Goal: Task Accomplishment & Management: Manage account settings

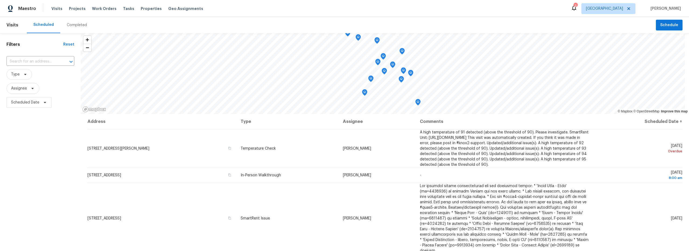
click at [577, 8] on div "3" at bounding box center [575, 5] width 4 height 5
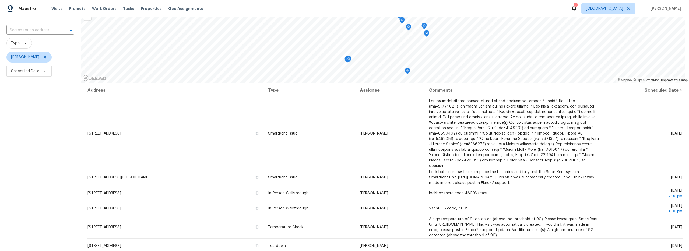
scroll to position [68, 0]
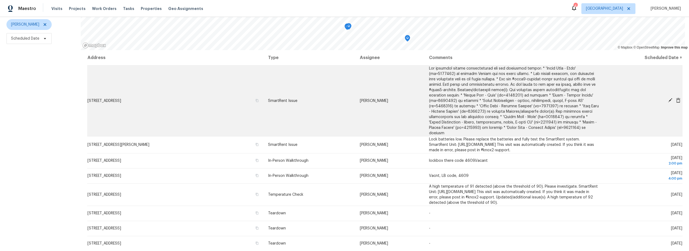
click at [662, 98] on div at bounding box center [645, 101] width 75 height 6
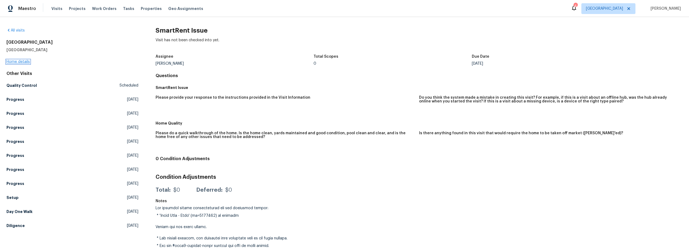
click at [24, 61] on link "Home details" at bounding box center [17, 62] width 23 height 4
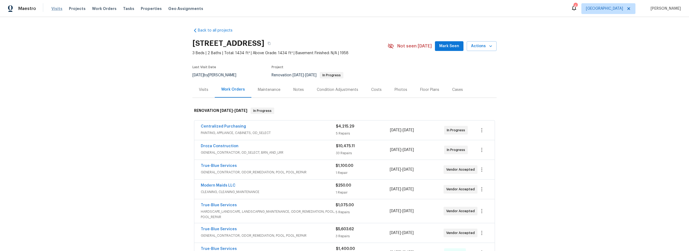
click at [54, 11] on span "Visits" at bounding box center [56, 8] width 11 height 5
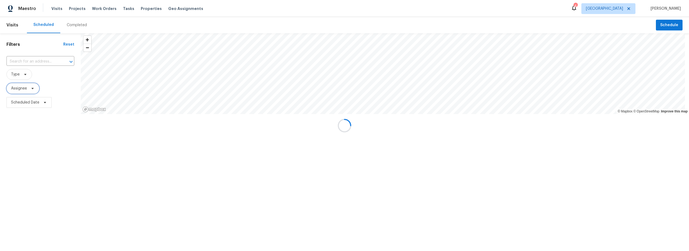
click at [26, 89] on span "Assignee" at bounding box center [19, 88] width 16 height 5
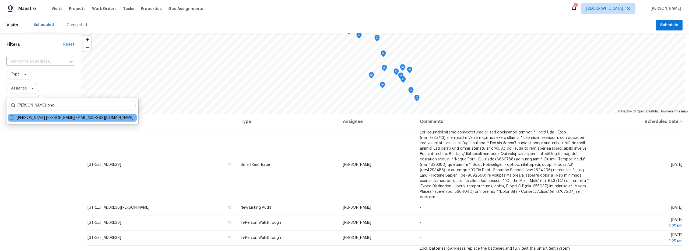
type input "steven.long"
click at [32, 117] on label "Steven Long steven.long@opendoor.com" at bounding box center [72, 117] width 124 height 5
click at [13, 117] on input "Steven Long steven.long@opendoor.com" at bounding box center [11, 116] width 3 height 3
checkbox input "true"
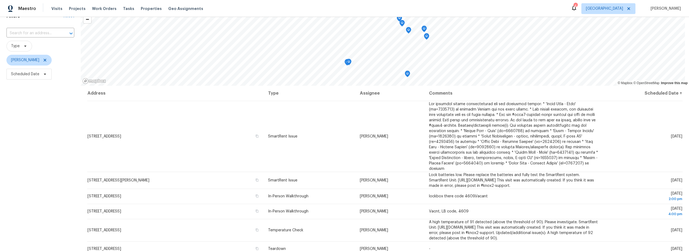
scroll to position [68, 0]
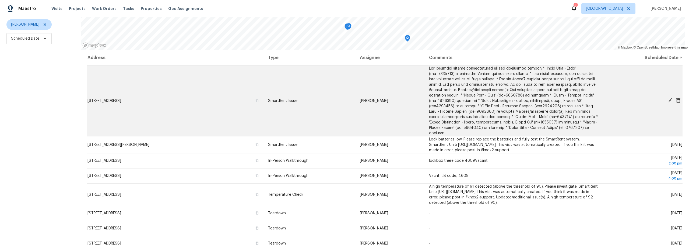
click at [668, 98] on icon at bounding box center [670, 100] width 4 height 4
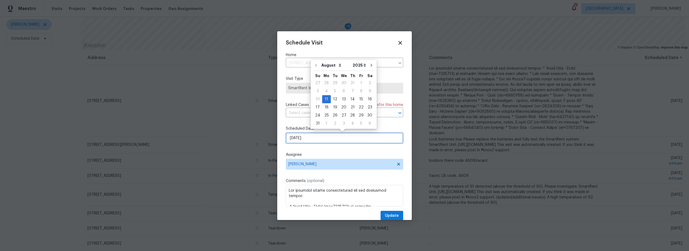
click at [324, 141] on input "8/11/2025" at bounding box center [344, 137] width 117 height 11
click at [335, 100] on div "12" at bounding box center [335, 99] width 9 height 8
type input "8/12/2025"
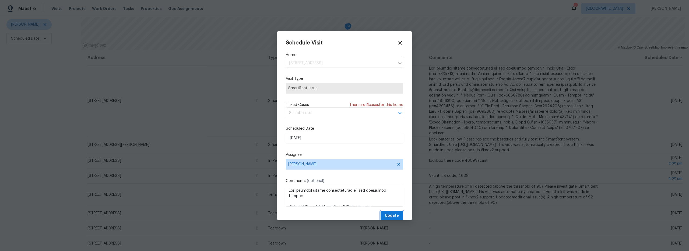
click at [390, 213] on span "Update" at bounding box center [392, 215] width 14 height 7
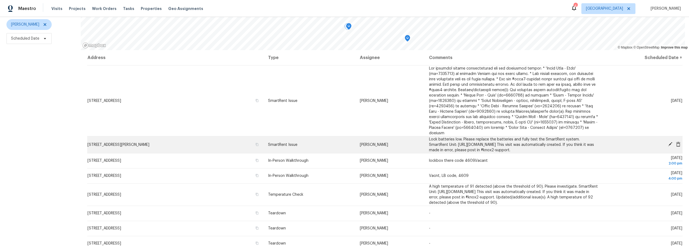
click at [668, 142] on icon at bounding box center [670, 144] width 4 height 4
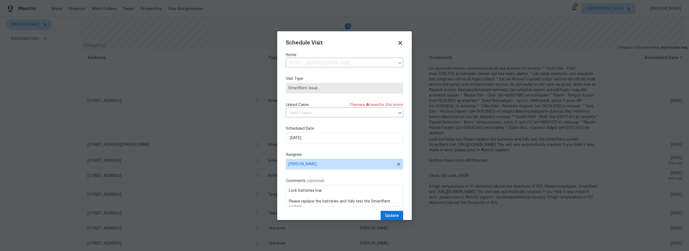
click at [397, 45] on icon at bounding box center [400, 43] width 6 height 6
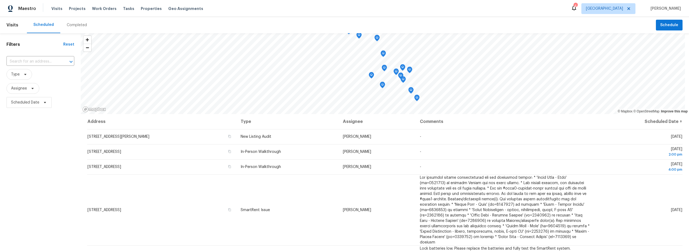
click at [577, 8] on div "4" at bounding box center [575, 5] width 4 height 5
click at [577, 9] on icon at bounding box center [574, 8] width 6 height 6
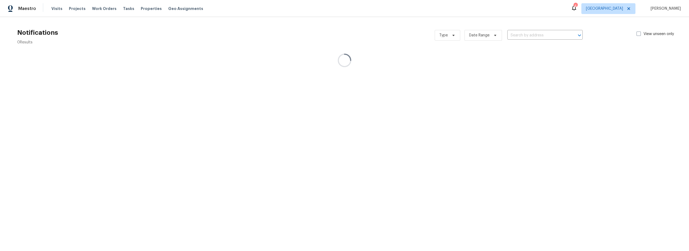
click at [577, 9] on icon at bounding box center [574, 8] width 6 height 6
